Goal: Navigation & Orientation: Find specific page/section

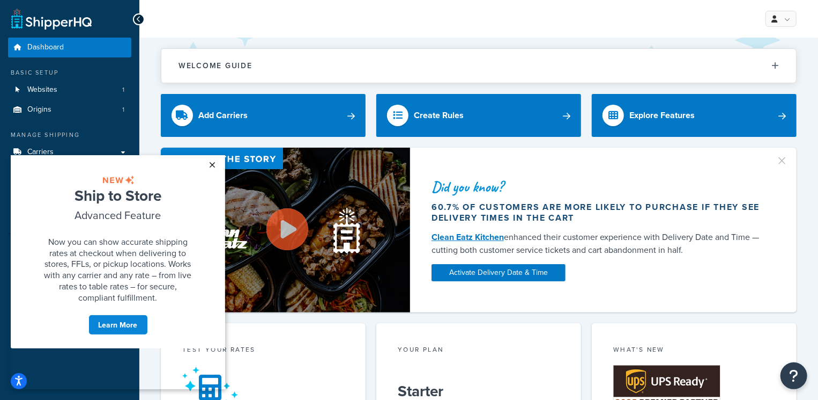
click at [213, 164] on link "×" at bounding box center [212, 163] width 19 height 19
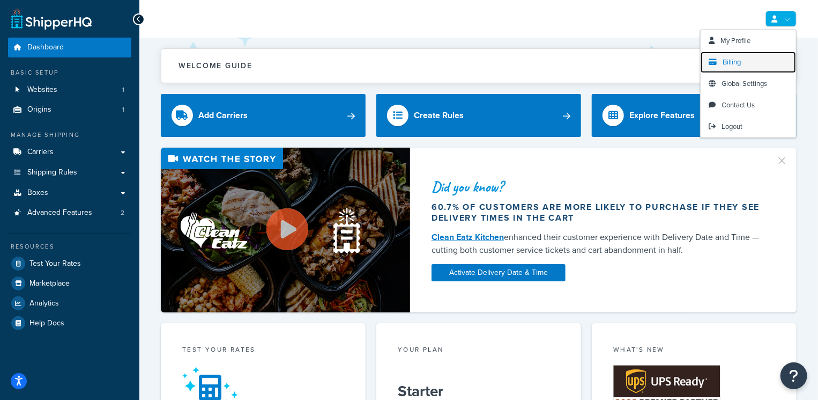
click at [752, 56] on link "Billing" at bounding box center [748, 61] width 95 height 21
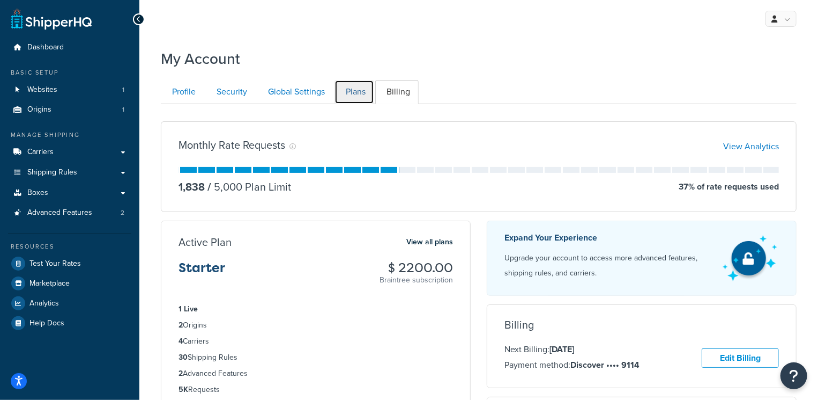
click at [352, 100] on link "Plans" at bounding box center [355, 92] width 40 height 24
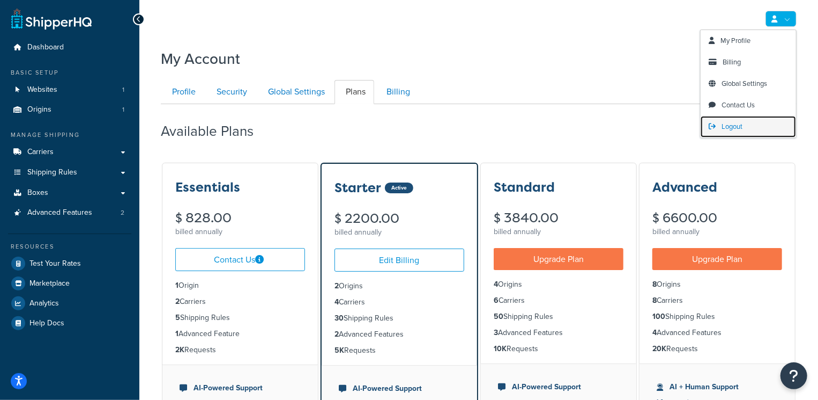
click at [735, 125] on span "Logout" at bounding box center [732, 126] width 21 height 10
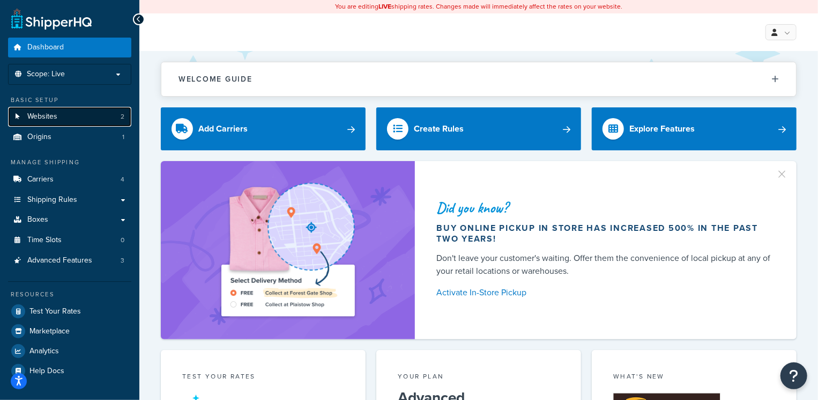
click at [85, 118] on link "Websites 2" at bounding box center [69, 117] width 123 height 20
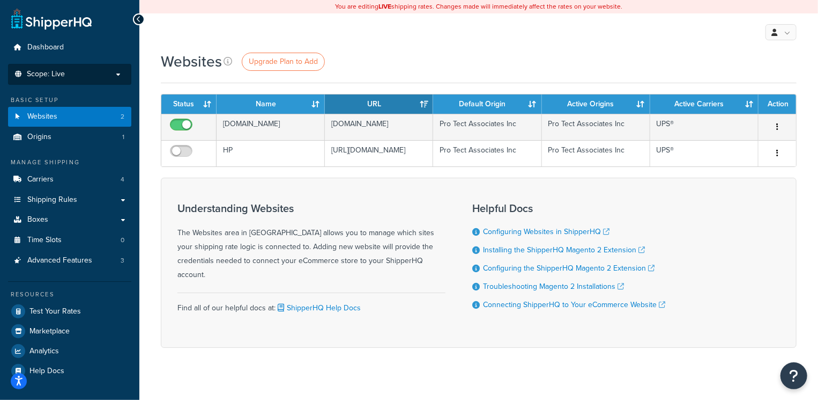
click at [79, 80] on li "Scope: Live Development Integration Test" at bounding box center [69, 74] width 123 height 21
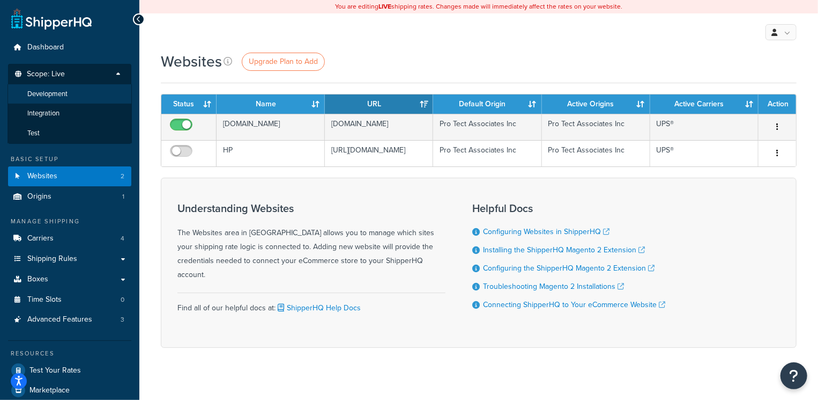
click at [80, 96] on li "Development" at bounding box center [70, 94] width 124 height 20
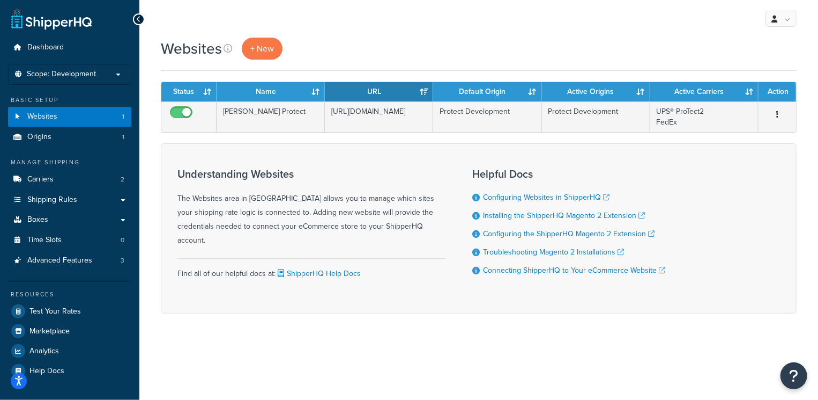
click at [88, 75] on span "Scope: Development" at bounding box center [61, 74] width 69 height 9
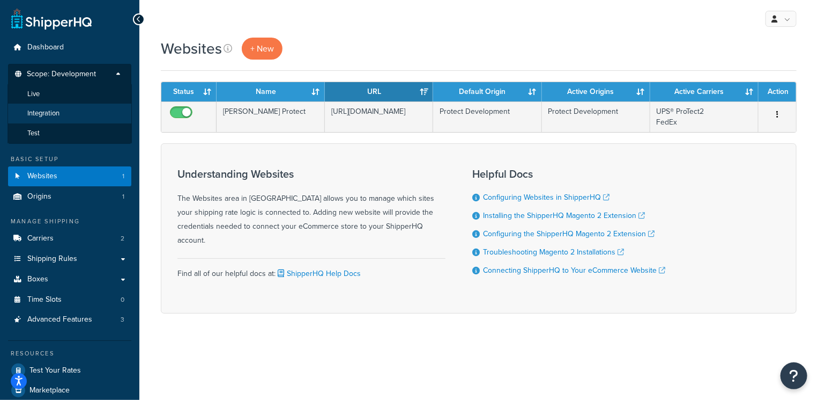
click at [84, 104] on li "Integration" at bounding box center [70, 114] width 124 height 20
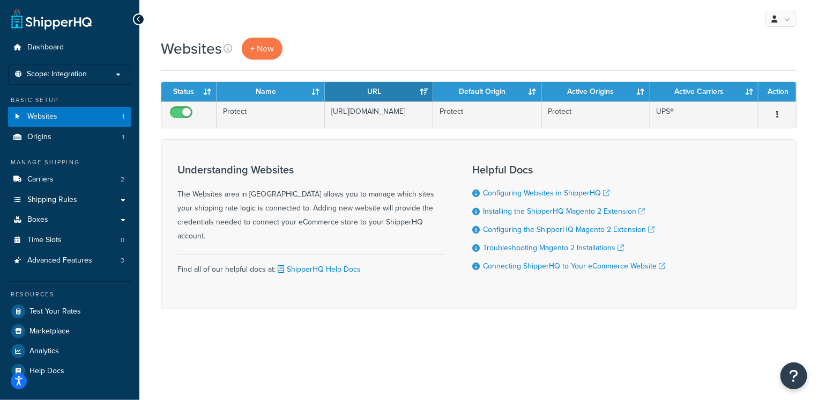
click at [90, 70] on p "Scope: Integration" at bounding box center [70, 74] width 114 height 9
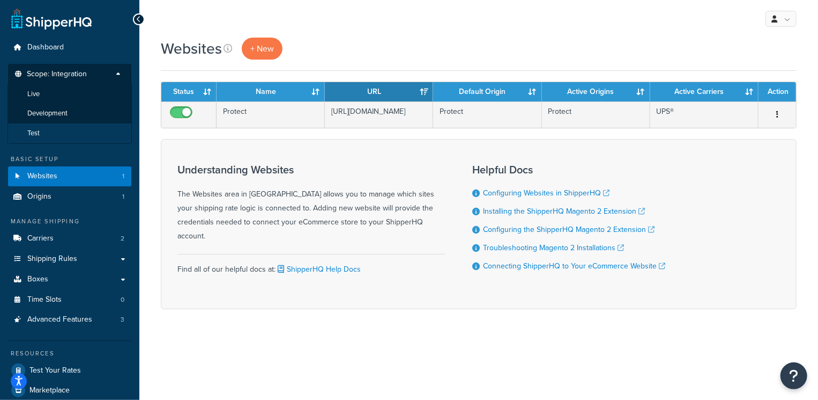
click at [85, 126] on li "Test" at bounding box center [70, 133] width 124 height 20
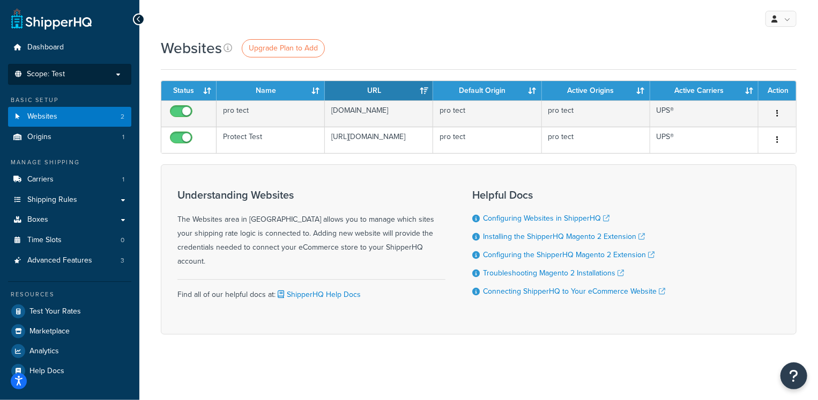
click at [94, 75] on p "Scope: Test" at bounding box center [70, 74] width 114 height 9
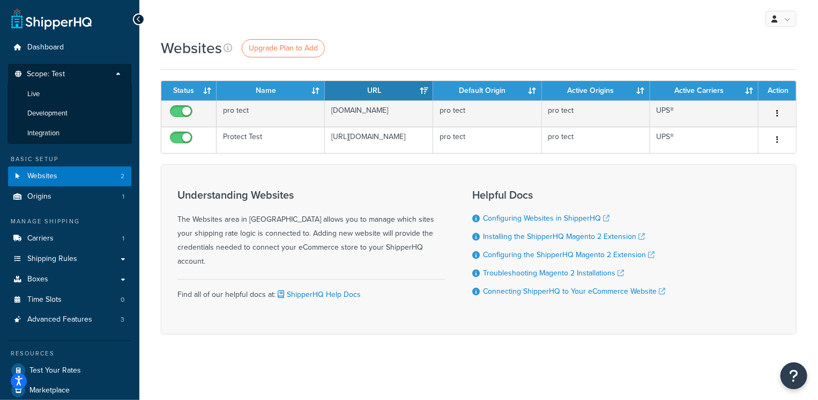
drag, startPoint x: 98, startPoint y: 90, endPoint x: 94, endPoint y: 98, distance: 8.4
click at [98, 90] on li "Live" at bounding box center [70, 94] width 124 height 20
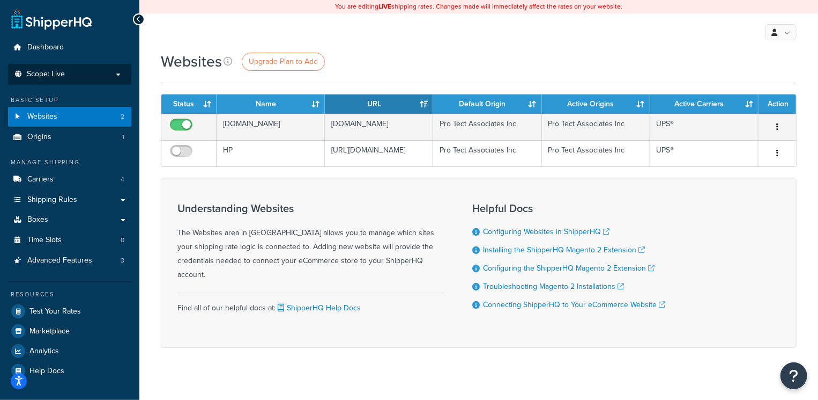
click at [90, 81] on li "Scope: Live Development Integration Test" at bounding box center [69, 74] width 123 height 21
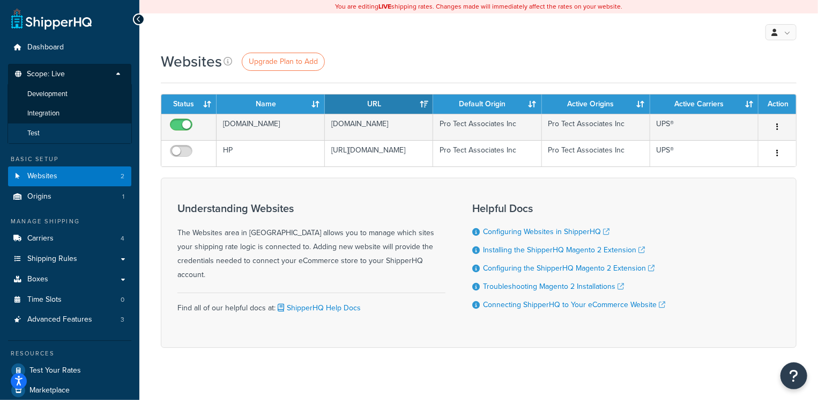
click at [71, 130] on li "Test" at bounding box center [70, 133] width 124 height 20
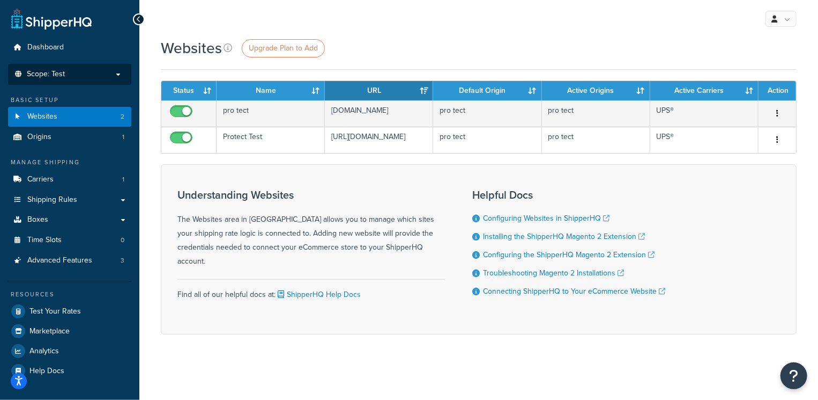
click at [99, 72] on p "Scope: Test" at bounding box center [70, 74] width 114 height 9
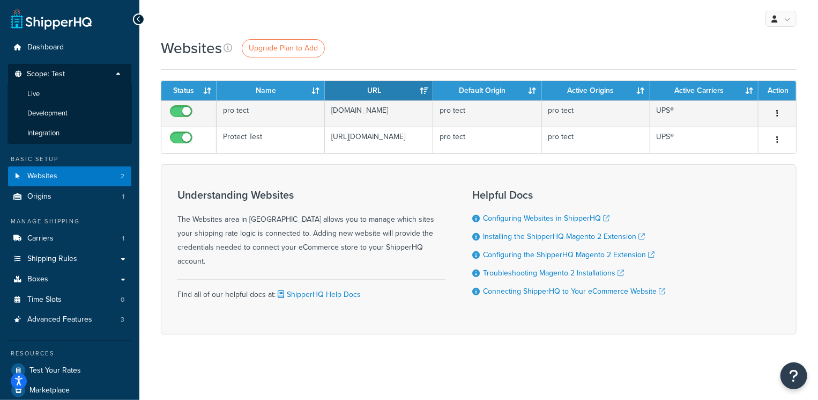
click at [153, 68] on div "Websites Upgrade Plan to Add Contact Us Send Us A Message Contact Information N…" at bounding box center [478, 205] width 679 height 334
click at [115, 74] on p "Scope: Test" at bounding box center [70, 77] width 114 height 14
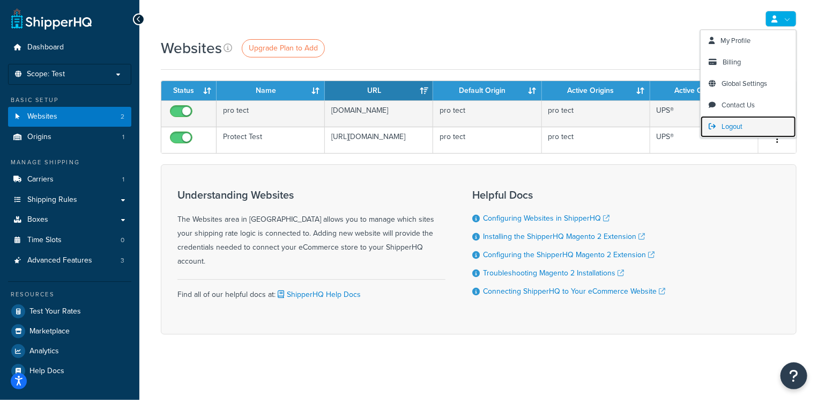
click at [751, 122] on link "Logout" at bounding box center [748, 126] width 95 height 21
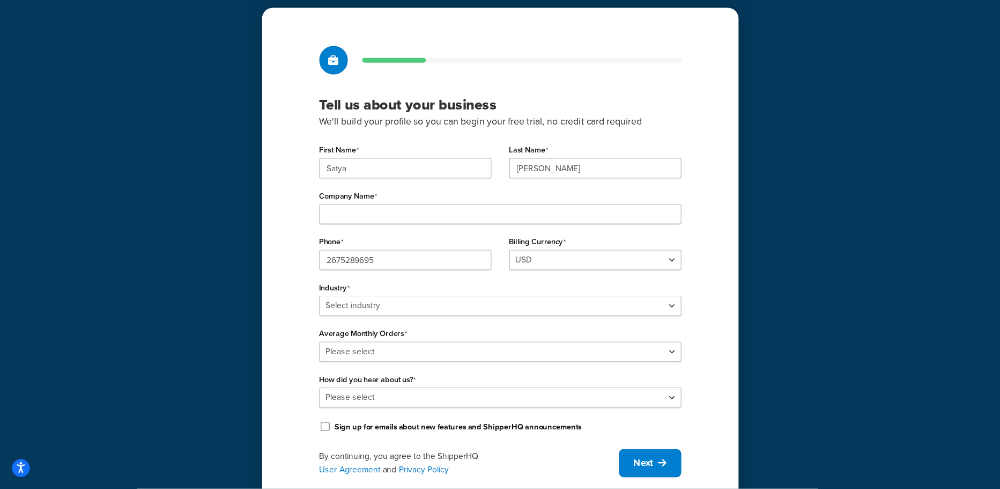
scroll to position [19, 0]
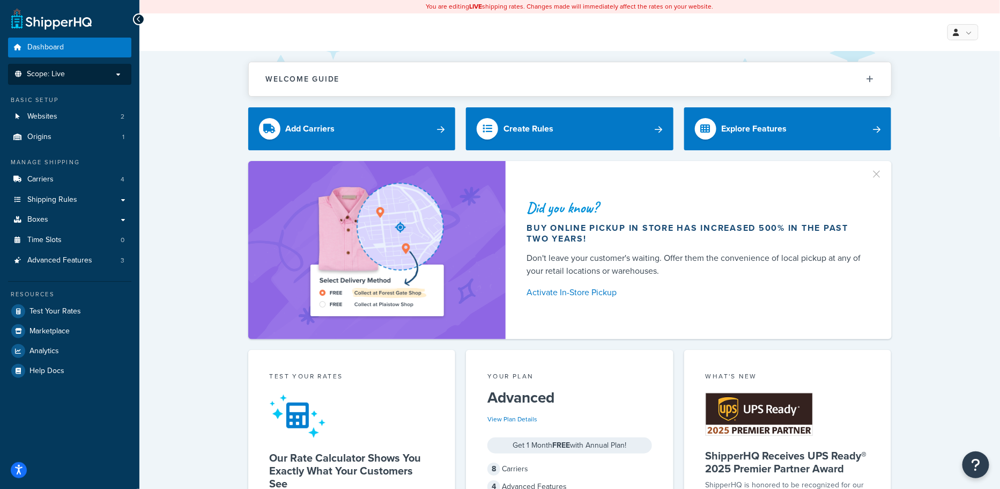
click at [75, 75] on p "Scope: Live" at bounding box center [70, 74] width 114 height 9
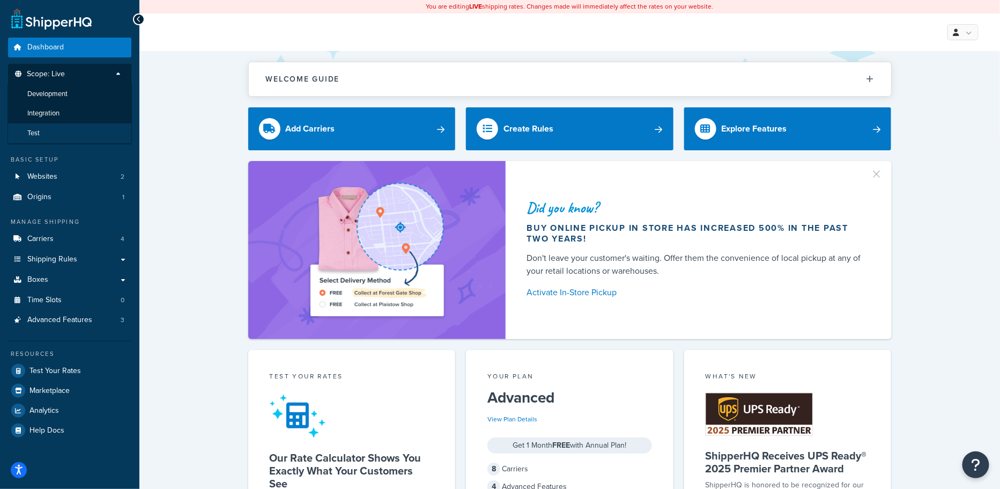
click at [51, 130] on li "Test" at bounding box center [70, 133] width 124 height 20
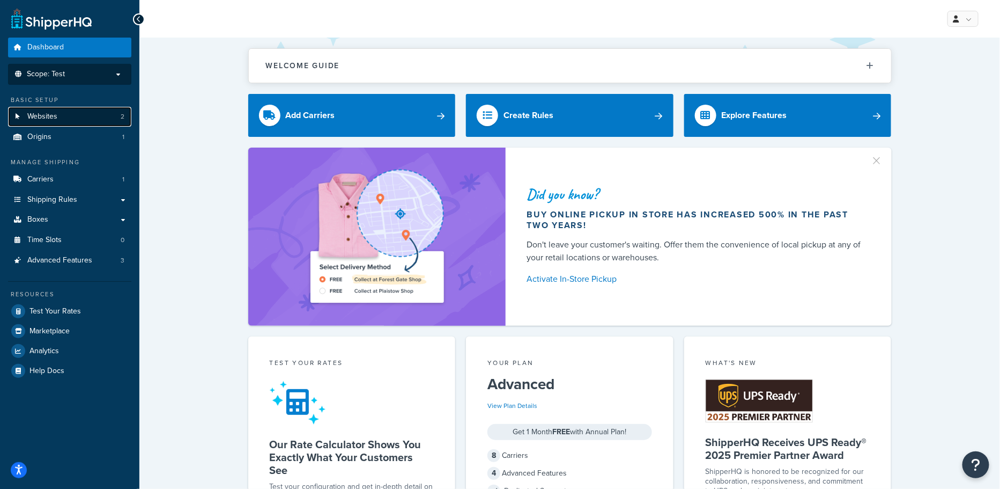
drag, startPoint x: 85, startPoint y: 111, endPoint x: 146, endPoint y: 112, distance: 61.1
click at [85, 111] on link "Websites 2" at bounding box center [69, 117] width 123 height 20
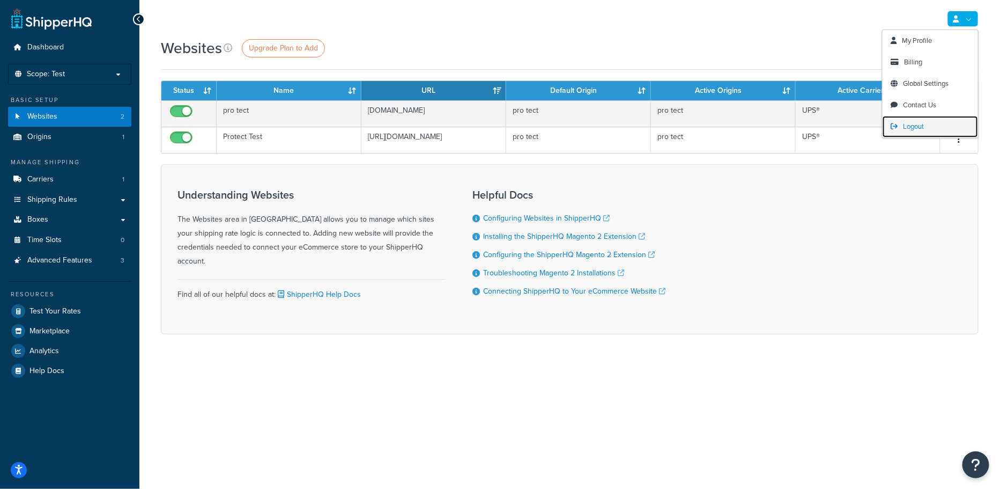
click at [916, 128] on span "Logout" at bounding box center [914, 126] width 21 height 10
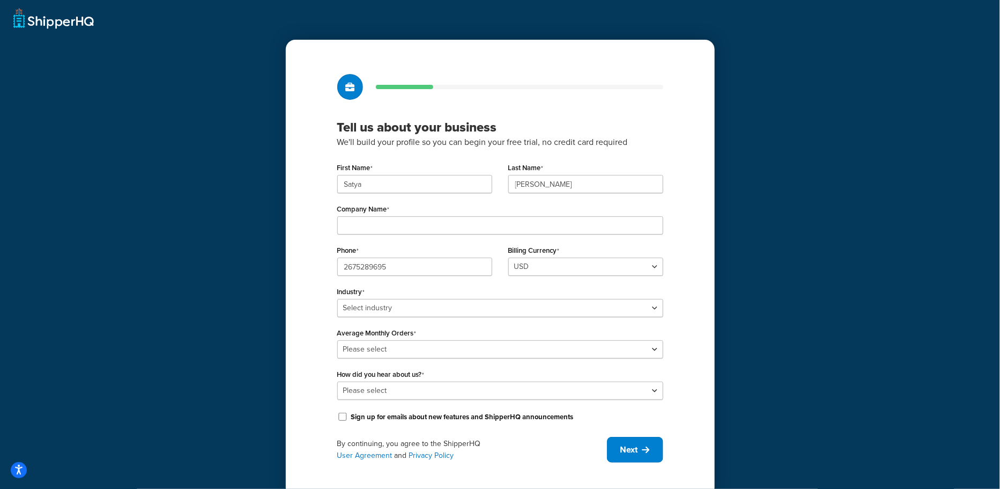
scroll to position [19, 0]
